Goal: Information Seeking & Learning: Learn about a topic

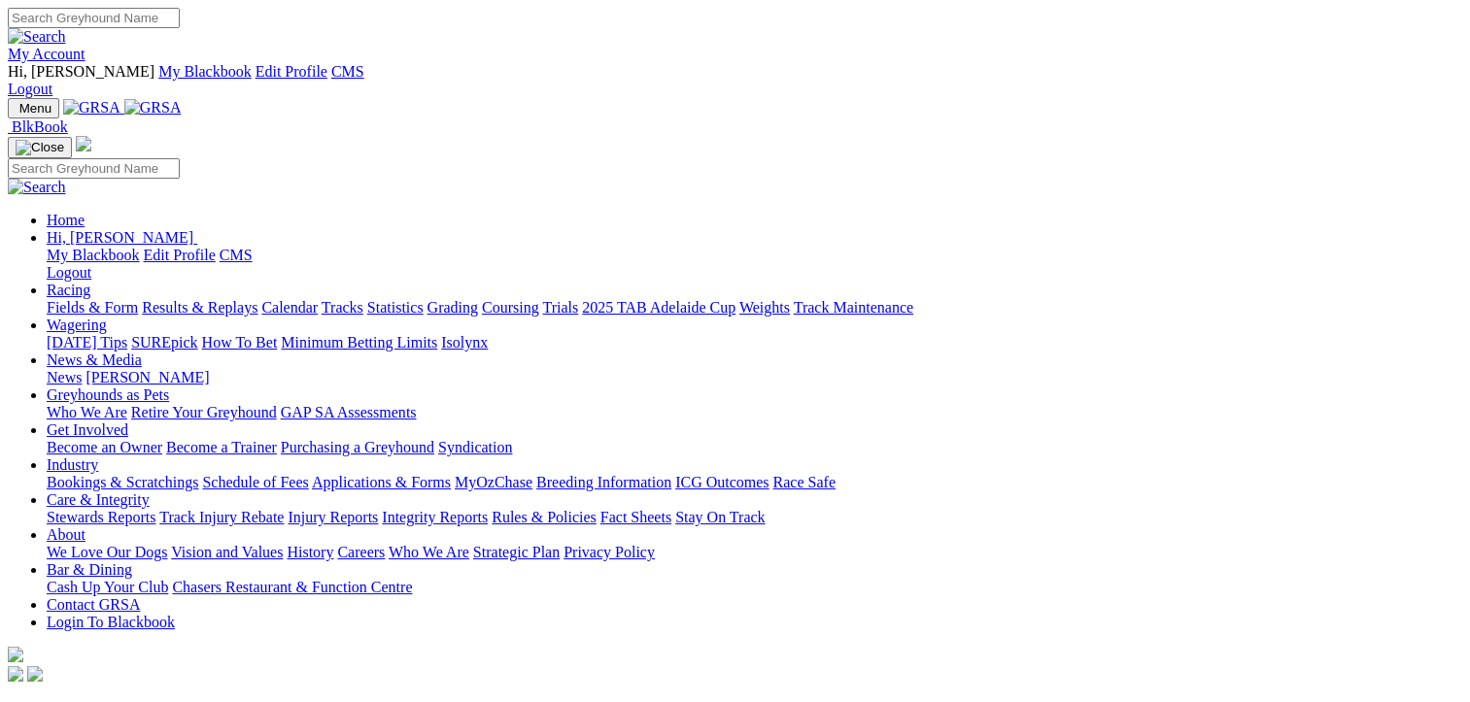
click at [94, 299] on link "Fields & Form" at bounding box center [92, 307] width 91 height 17
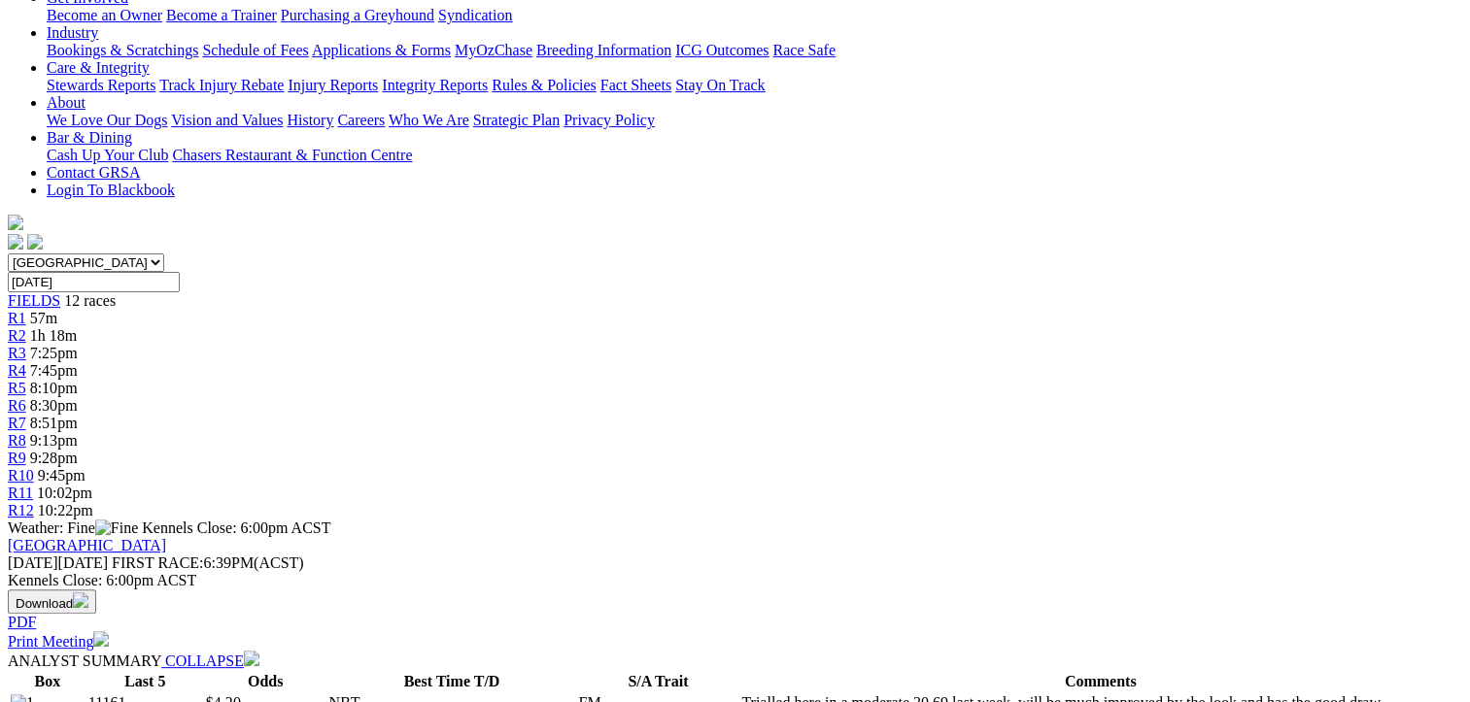
scroll to position [0, 82]
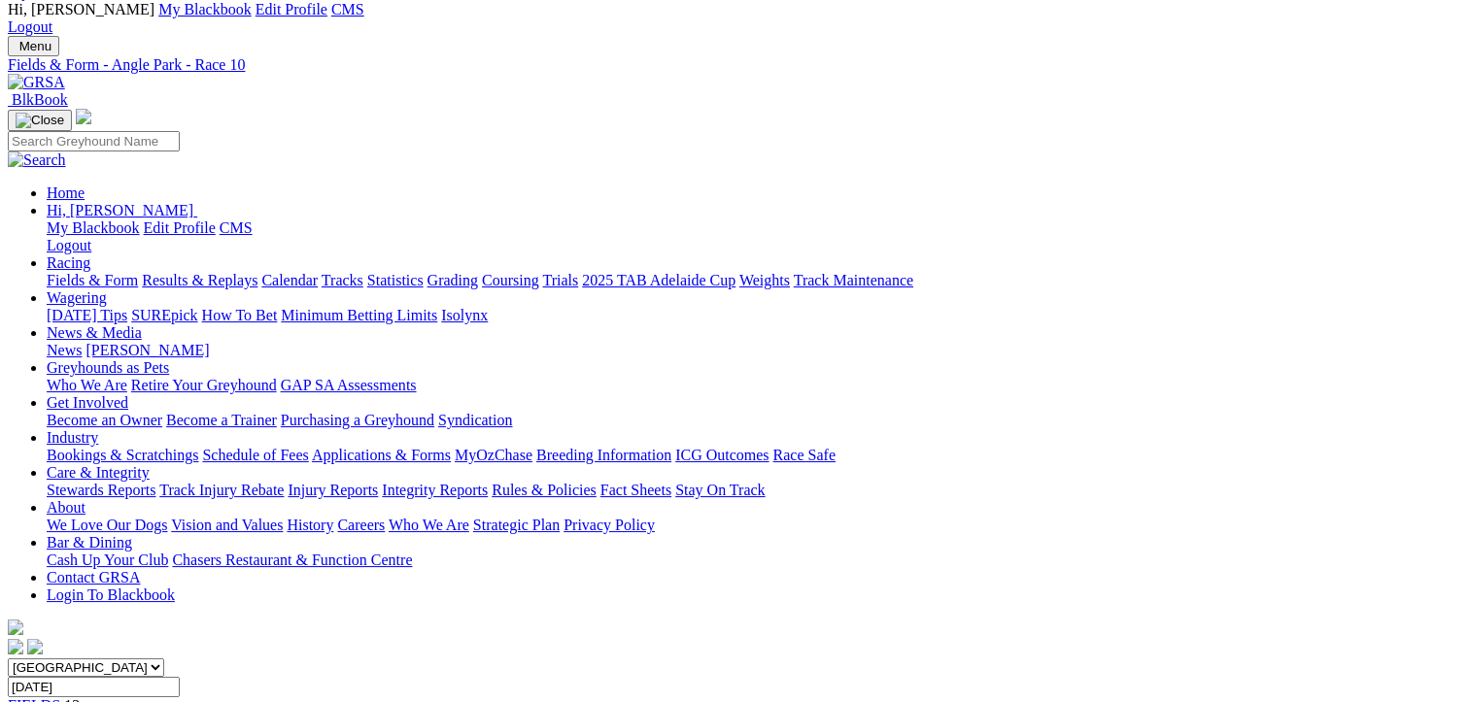
scroll to position [0, 18]
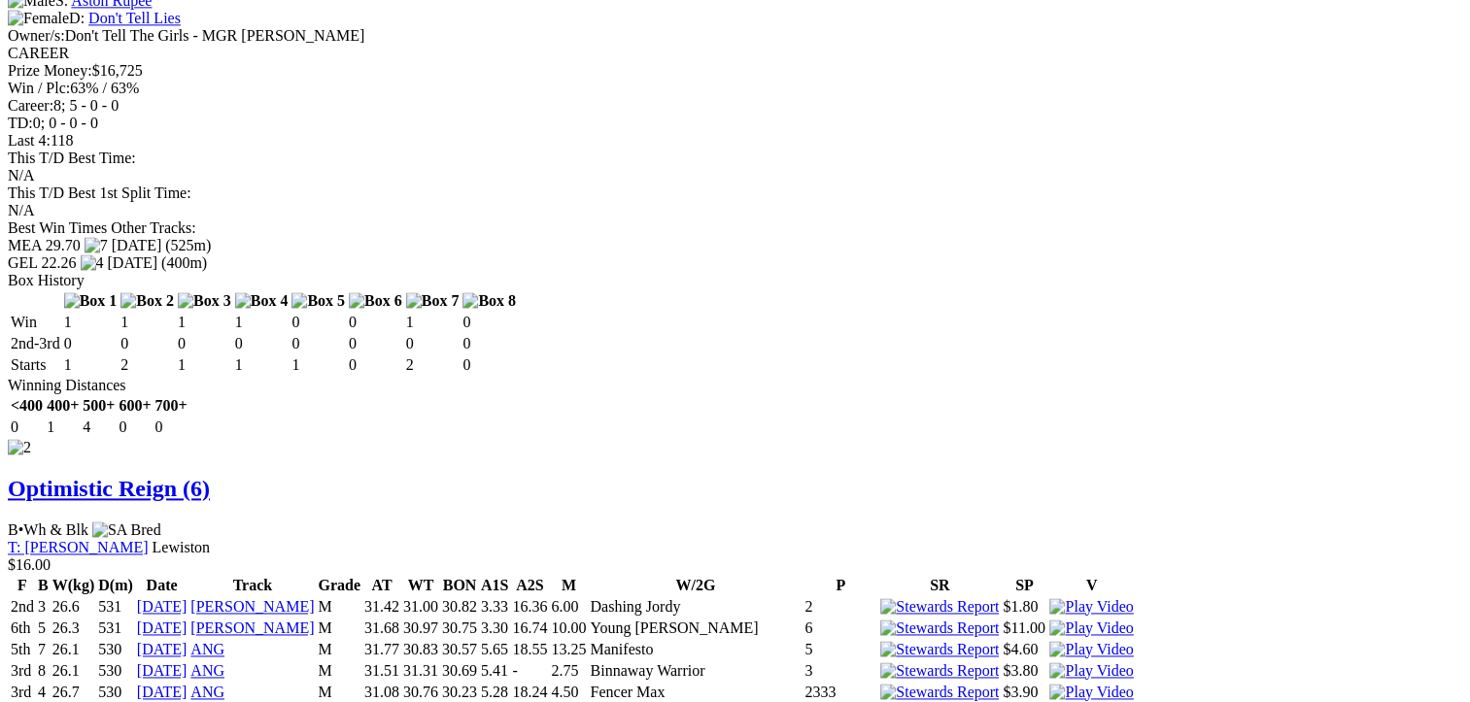
scroll to position [2629, 0]
